Goal: Check status

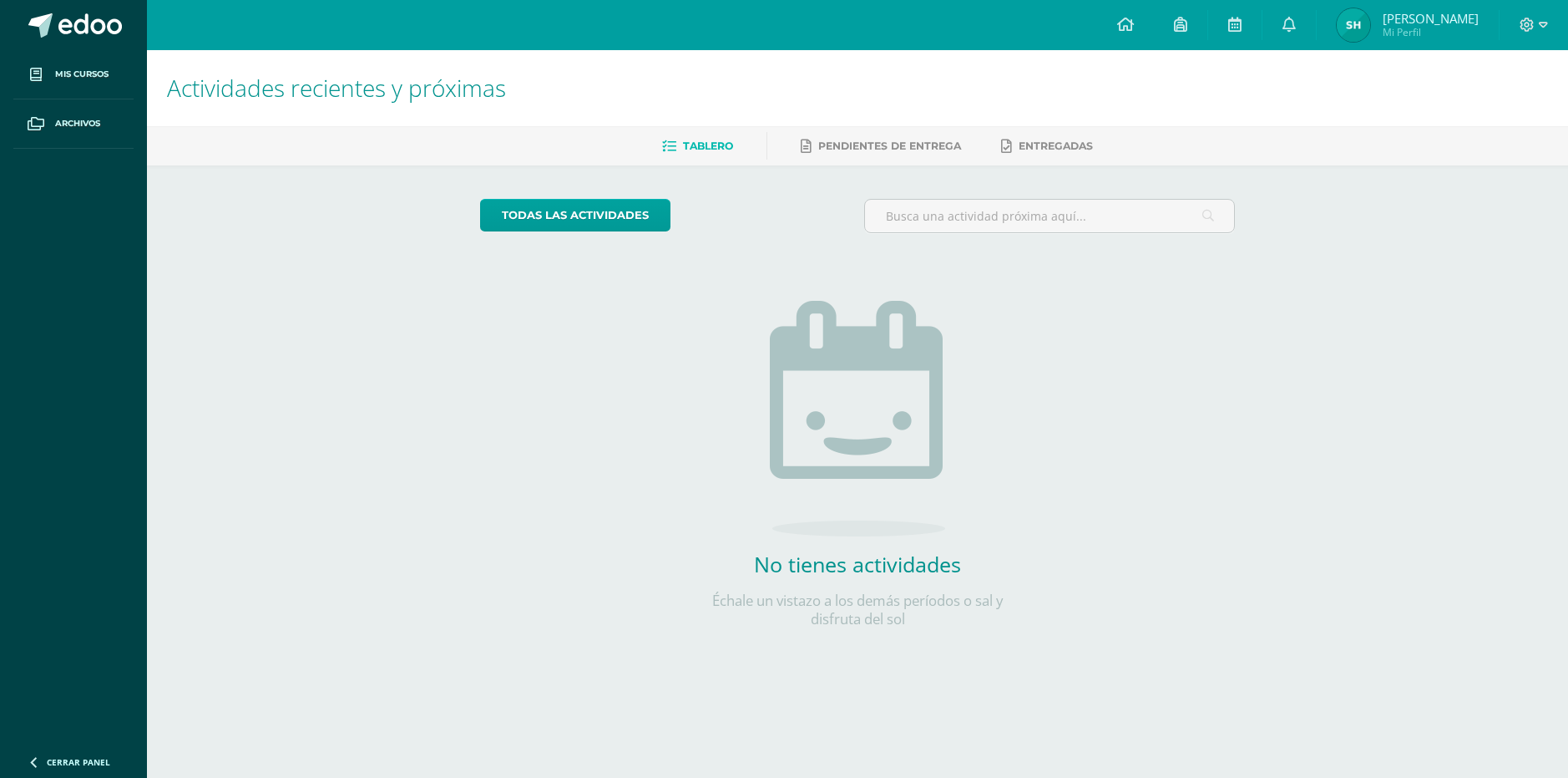
click at [1423, 43] on link "[PERSON_NAME] Mi Perfil" at bounding box center [1408, 24] width 182 height 50
click at [1424, 35] on span "Mi Perfil" at bounding box center [1430, 32] width 96 height 15
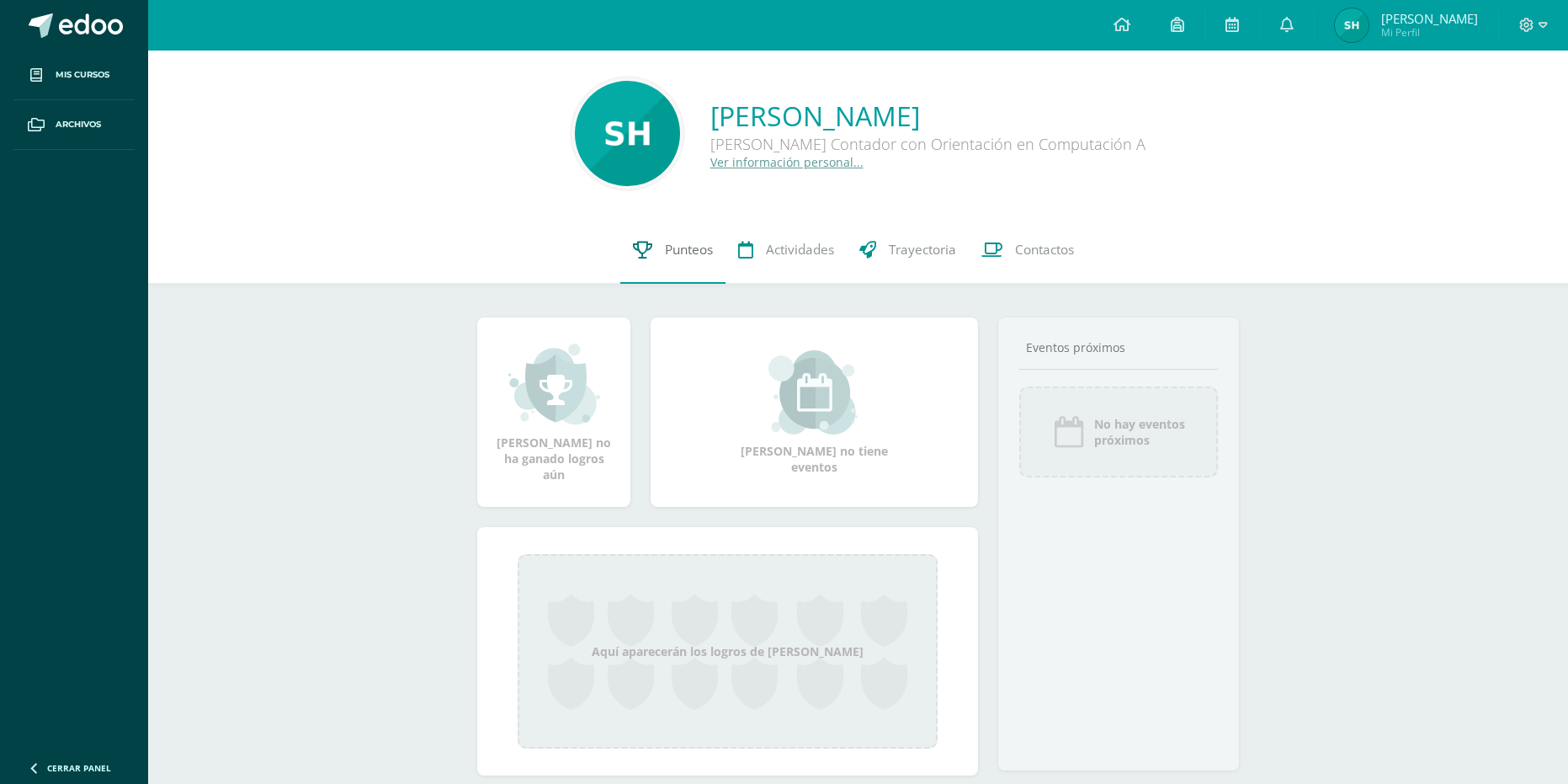
click at [685, 236] on link "Punteos" at bounding box center [673, 250] width 105 height 67
